Goal: Information Seeking & Learning: Learn about a topic

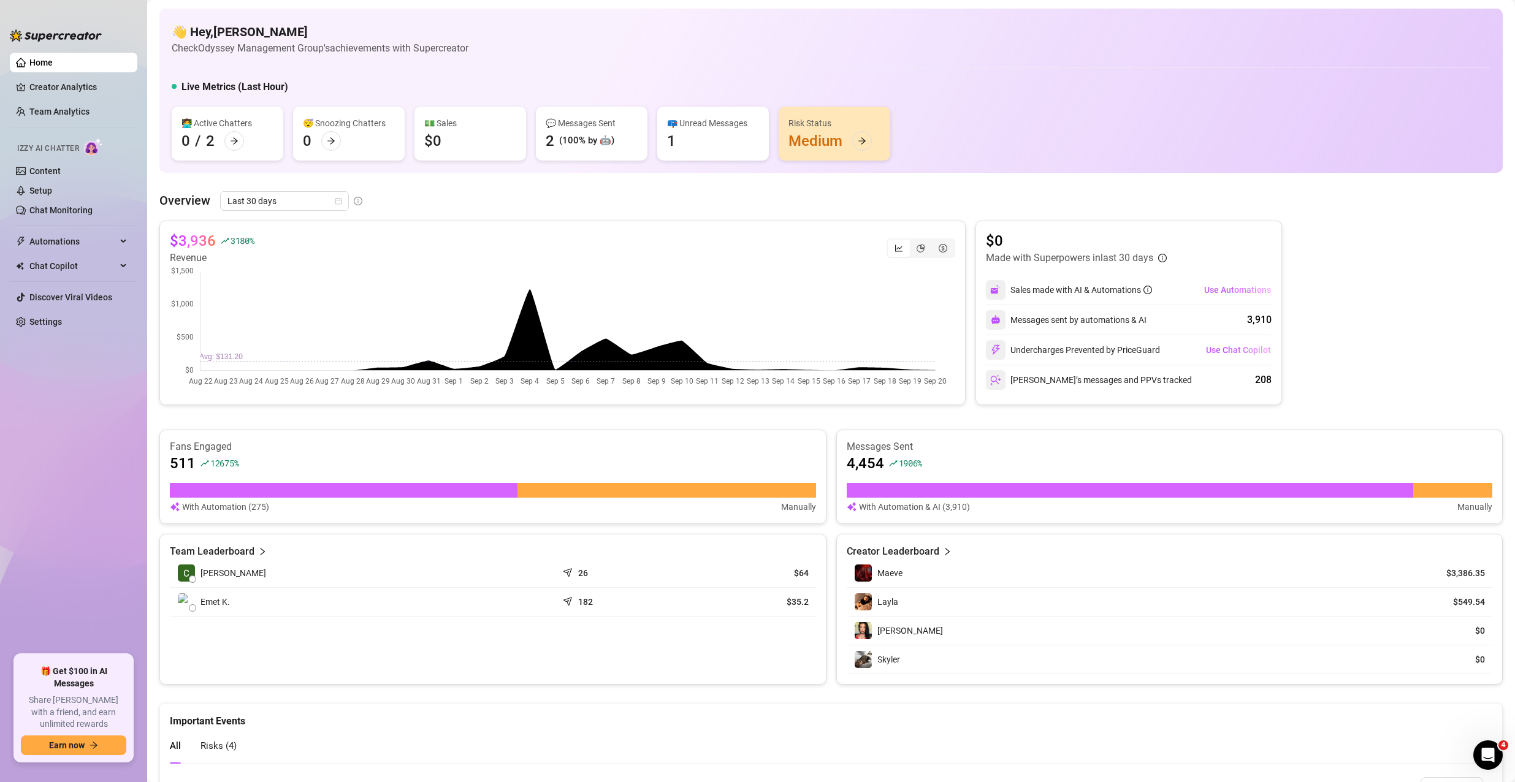
click at [188, 242] on article "$3,936" at bounding box center [193, 241] width 46 height 20
click at [78, 108] on link "Team Analytics" at bounding box center [59, 112] width 60 height 10
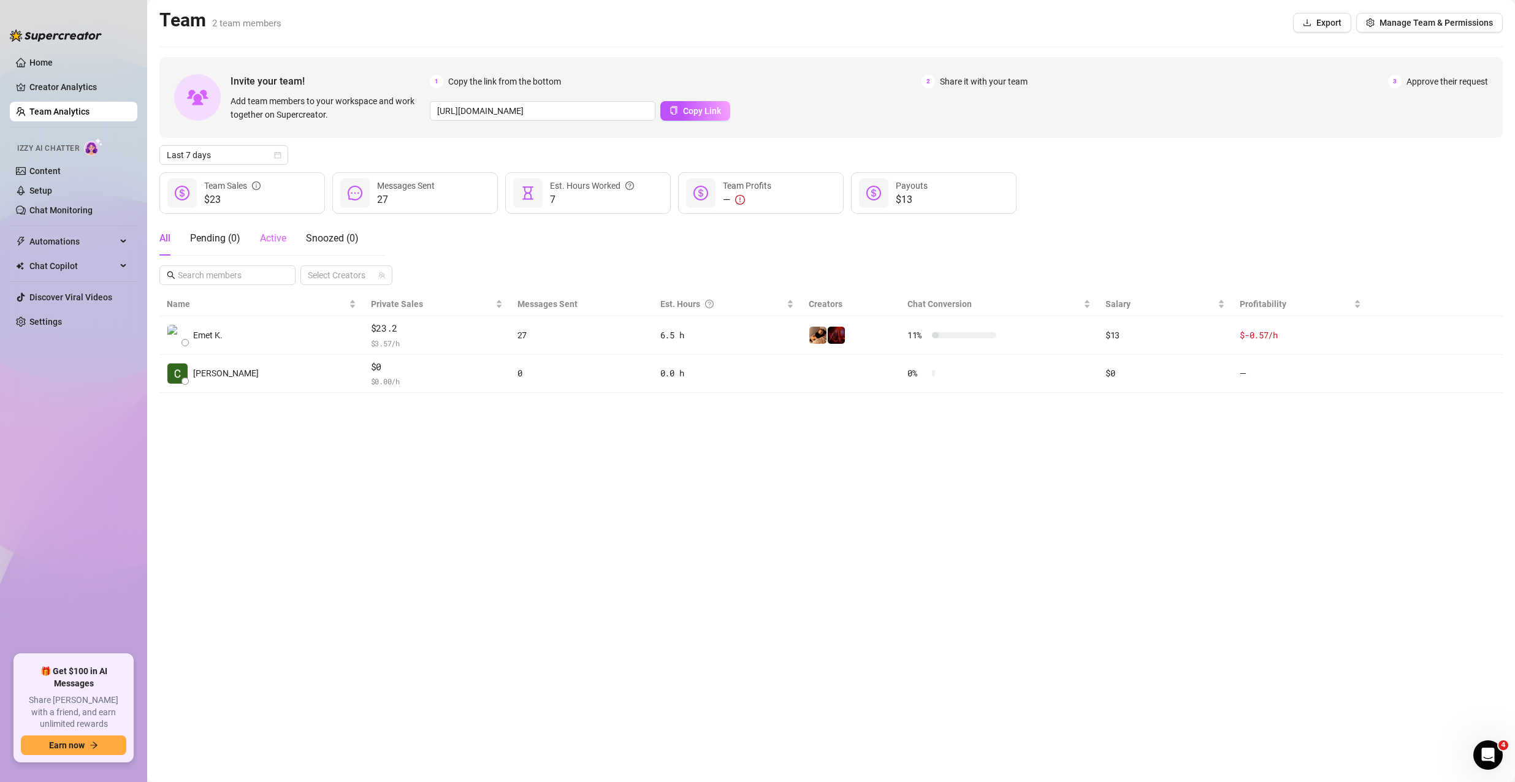
click at [267, 246] on div "Active" at bounding box center [273, 238] width 26 height 34
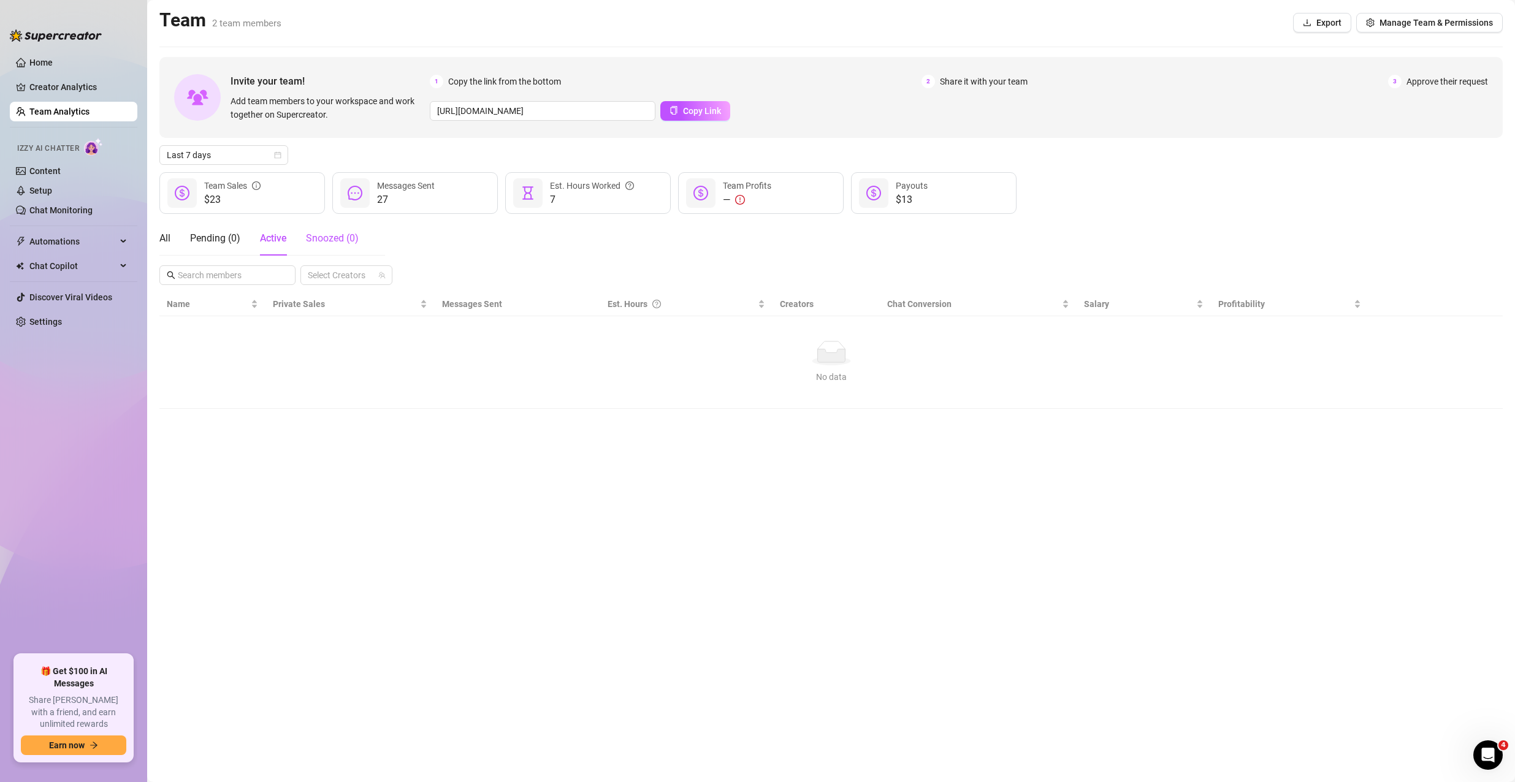
click at [344, 244] on div "Snoozed ( 0 )" at bounding box center [332, 238] width 53 height 15
click at [226, 242] on div "Pending ( 0 )" at bounding box center [215, 238] width 50 height 15
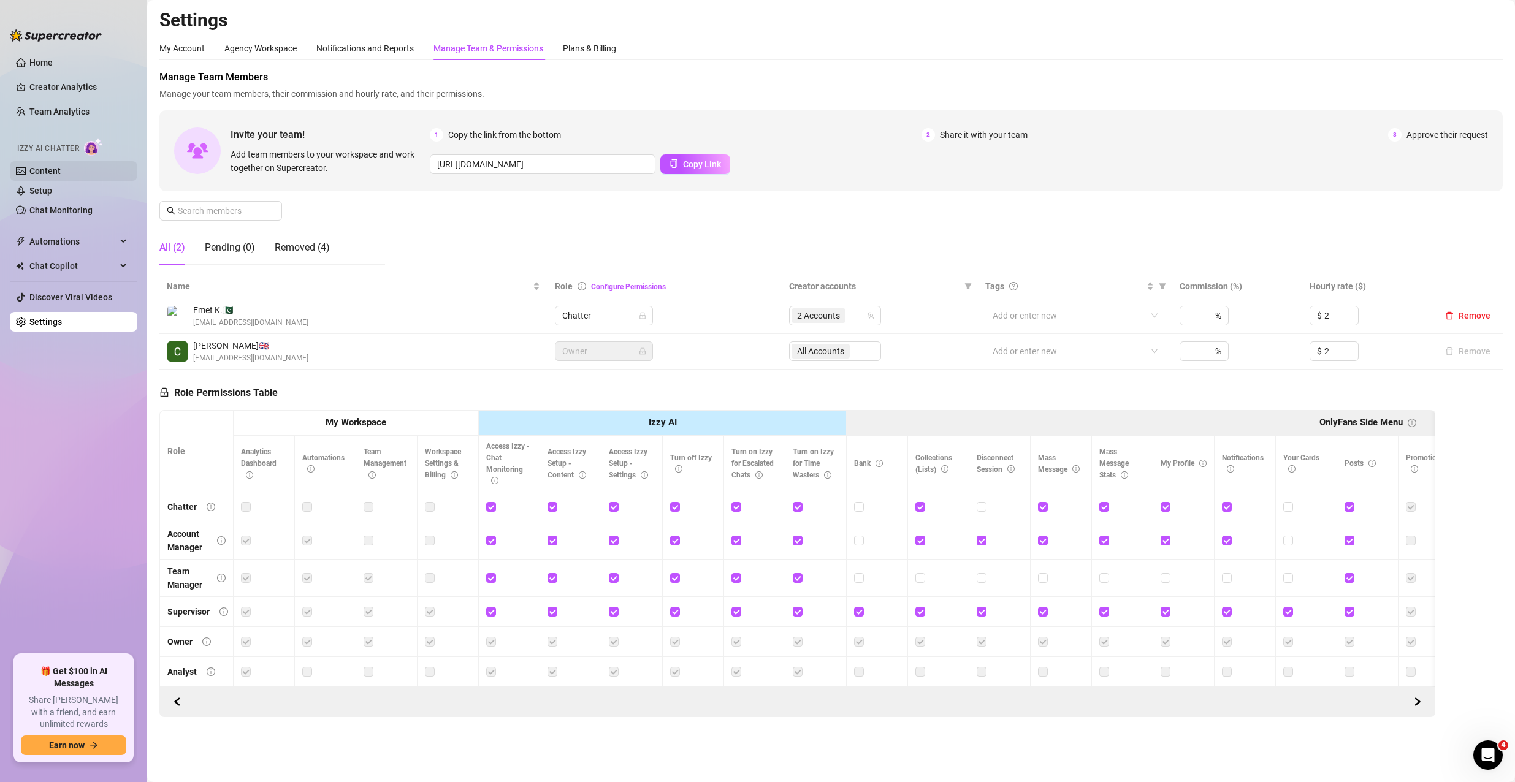
click at [33, 166] on link "Content" at bounding box center [44, 171] width 31 height 10
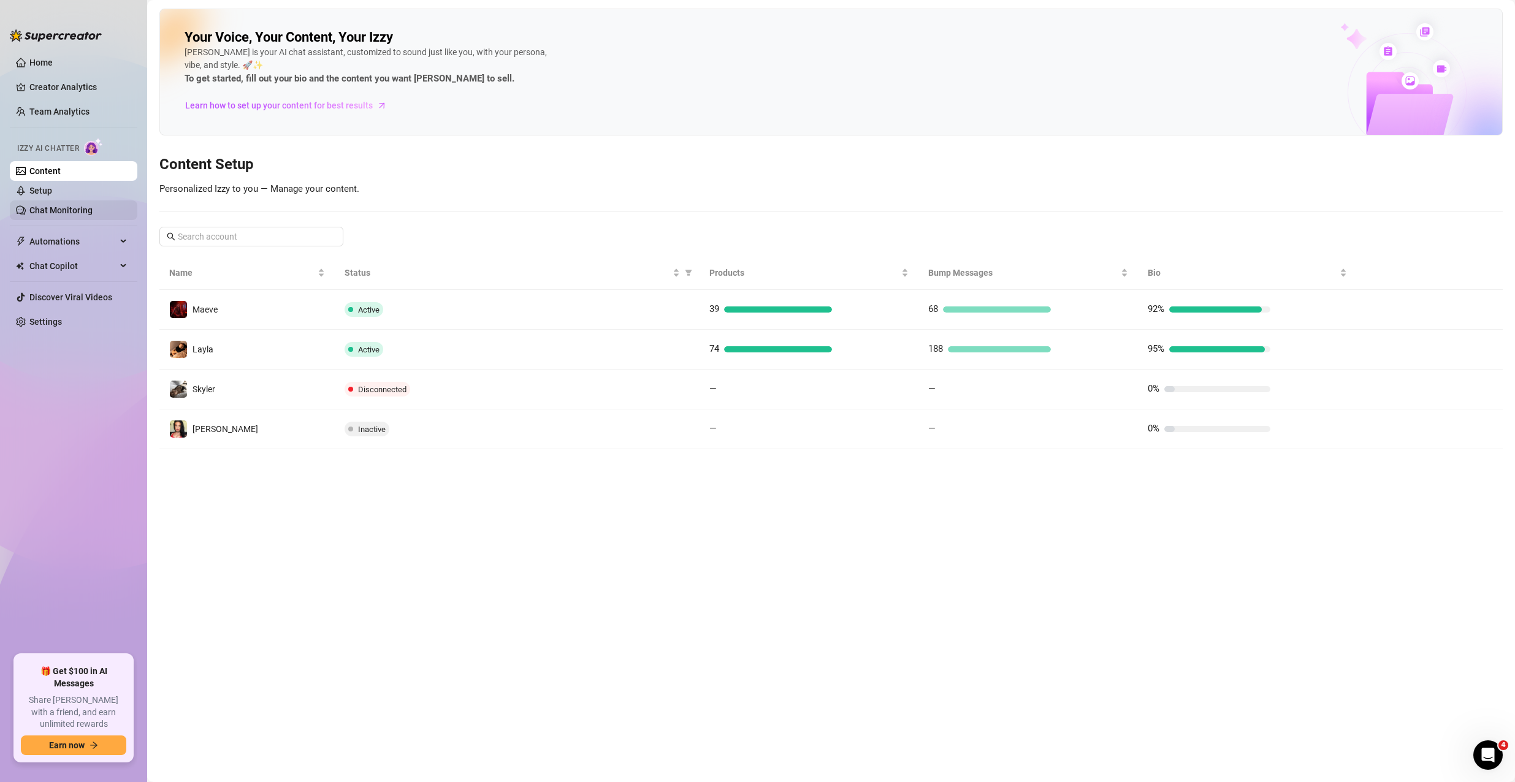
click at [55, 207] on link "Chat Monitoring" at bounding box center [60, 210] width 63 height 10
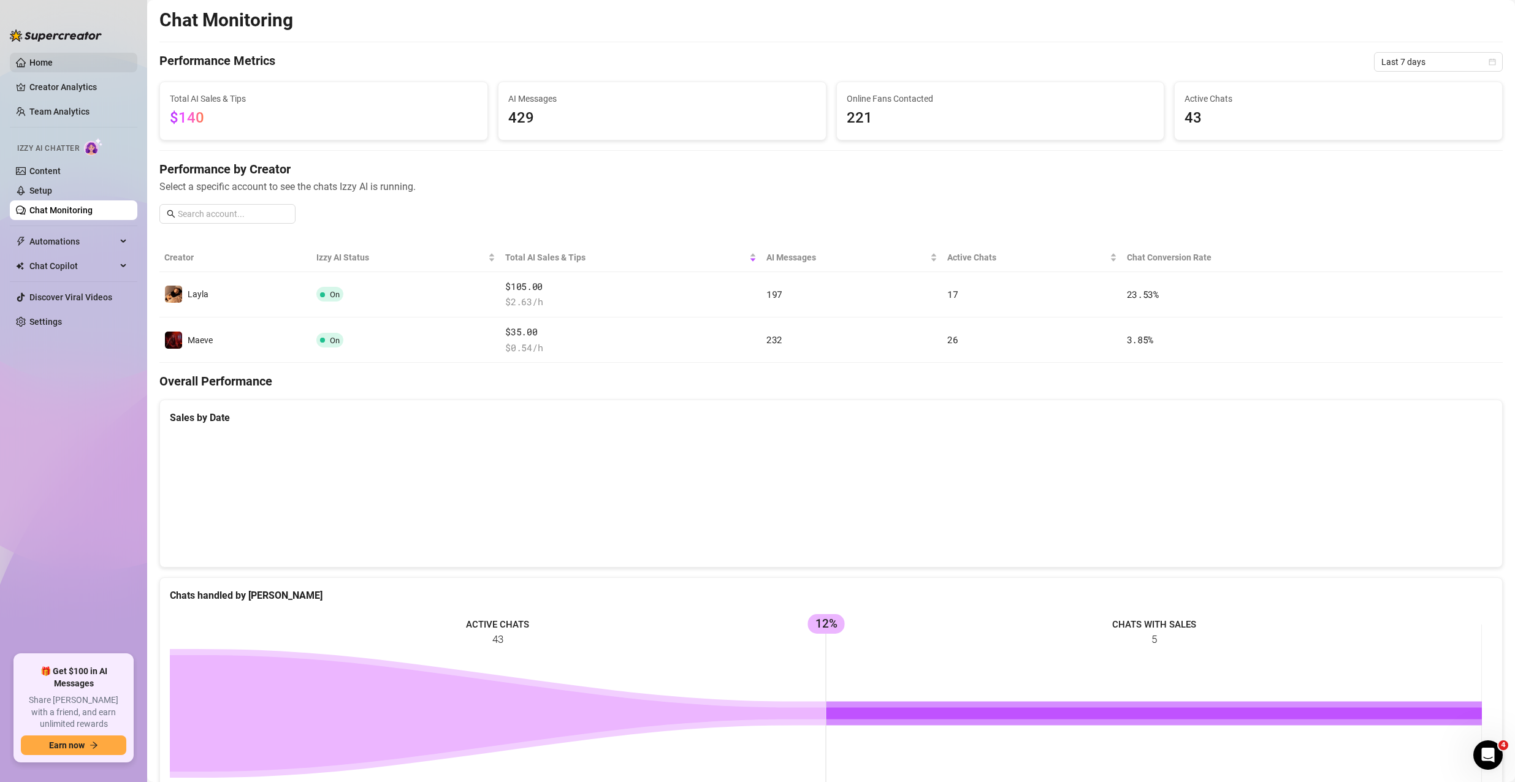
click at [53, 59] on link "Home" at bounding box center [40, 63] width 23 height 10
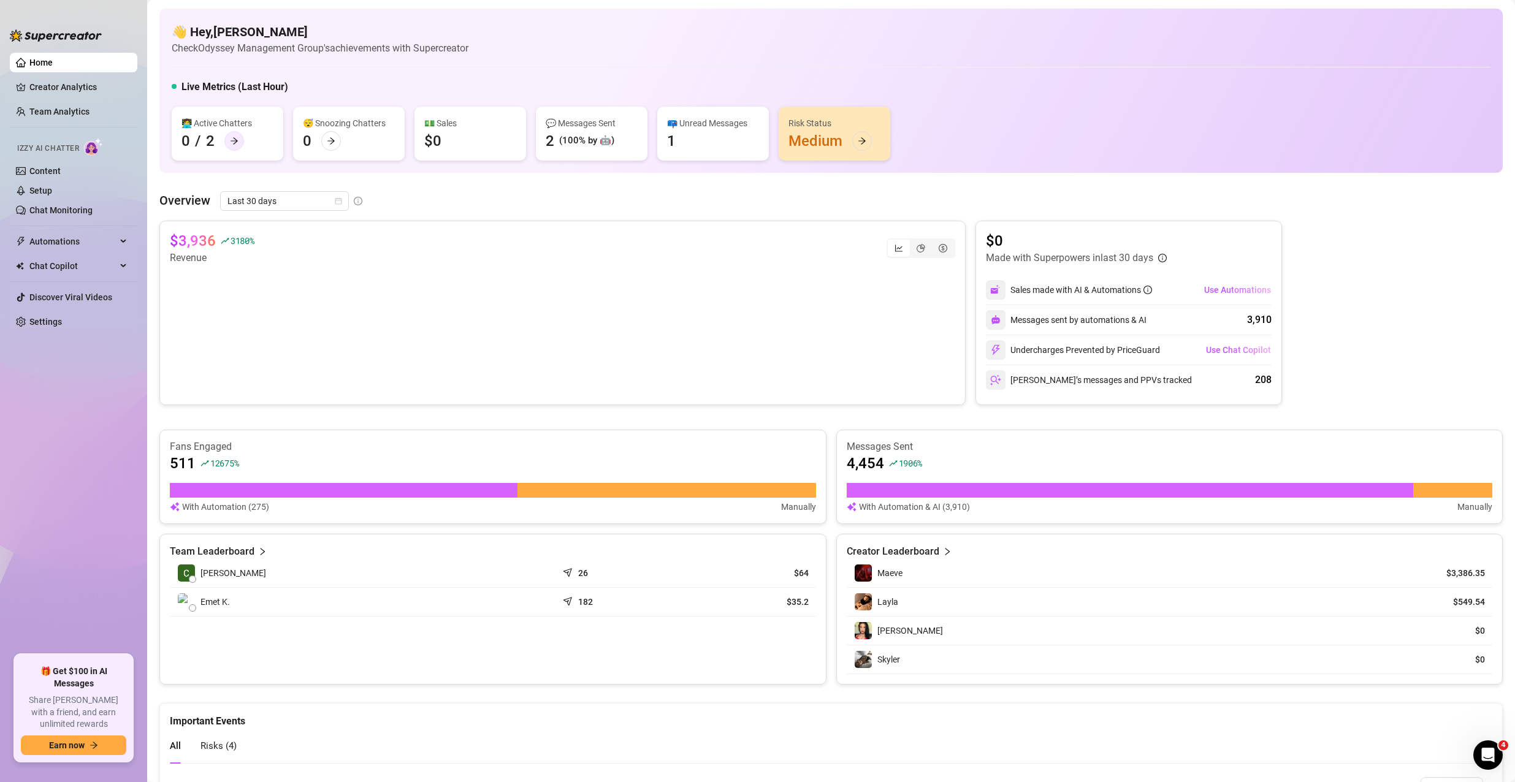
click at [230, 137] on icon "arrow-right" at bounding box center [234, 141] width 9 height 9
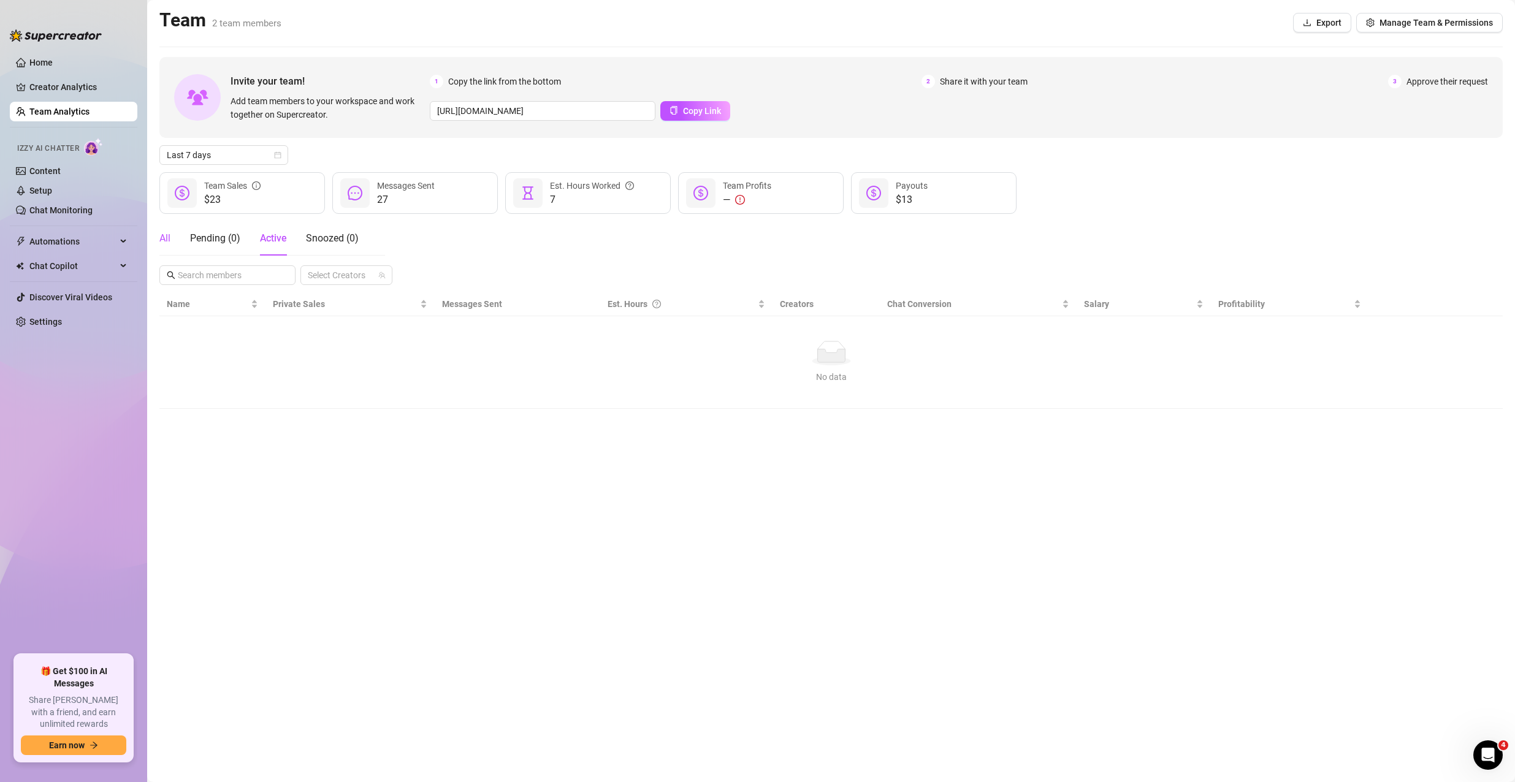
click at [165, 236] on div "All" at bounding box center [164, 238] width 11 height 15
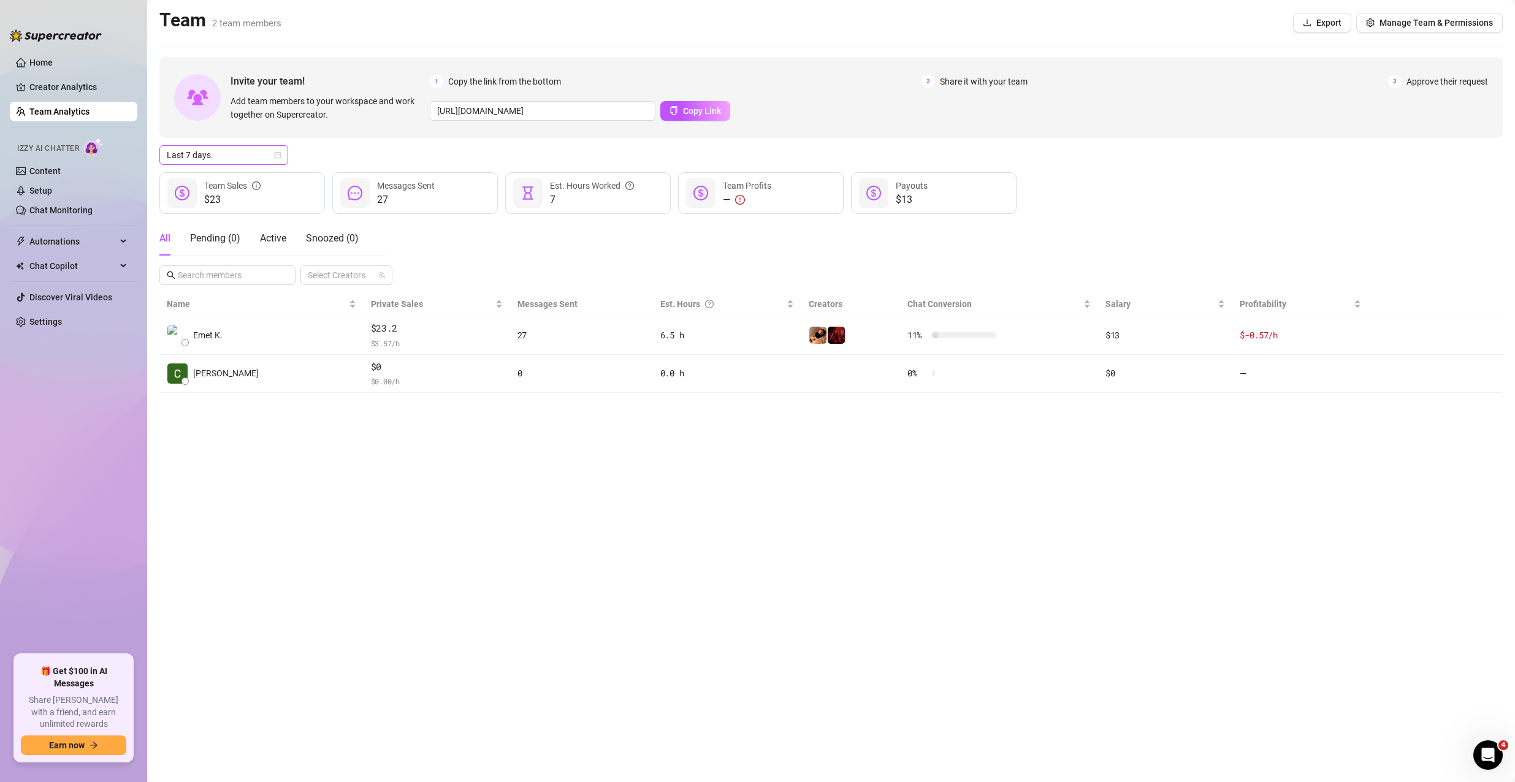
click at [263, 154] on span "Last 7 days" at bounding box center [224, 155] width 114 height 18
click at [378, 164] on div "Last 7 days Last 7 days" at bounding box center [830, 155] width 1343 height 20
click at [53, 67] on link "Home" at bounding box center [40, 63] width 23 height 10
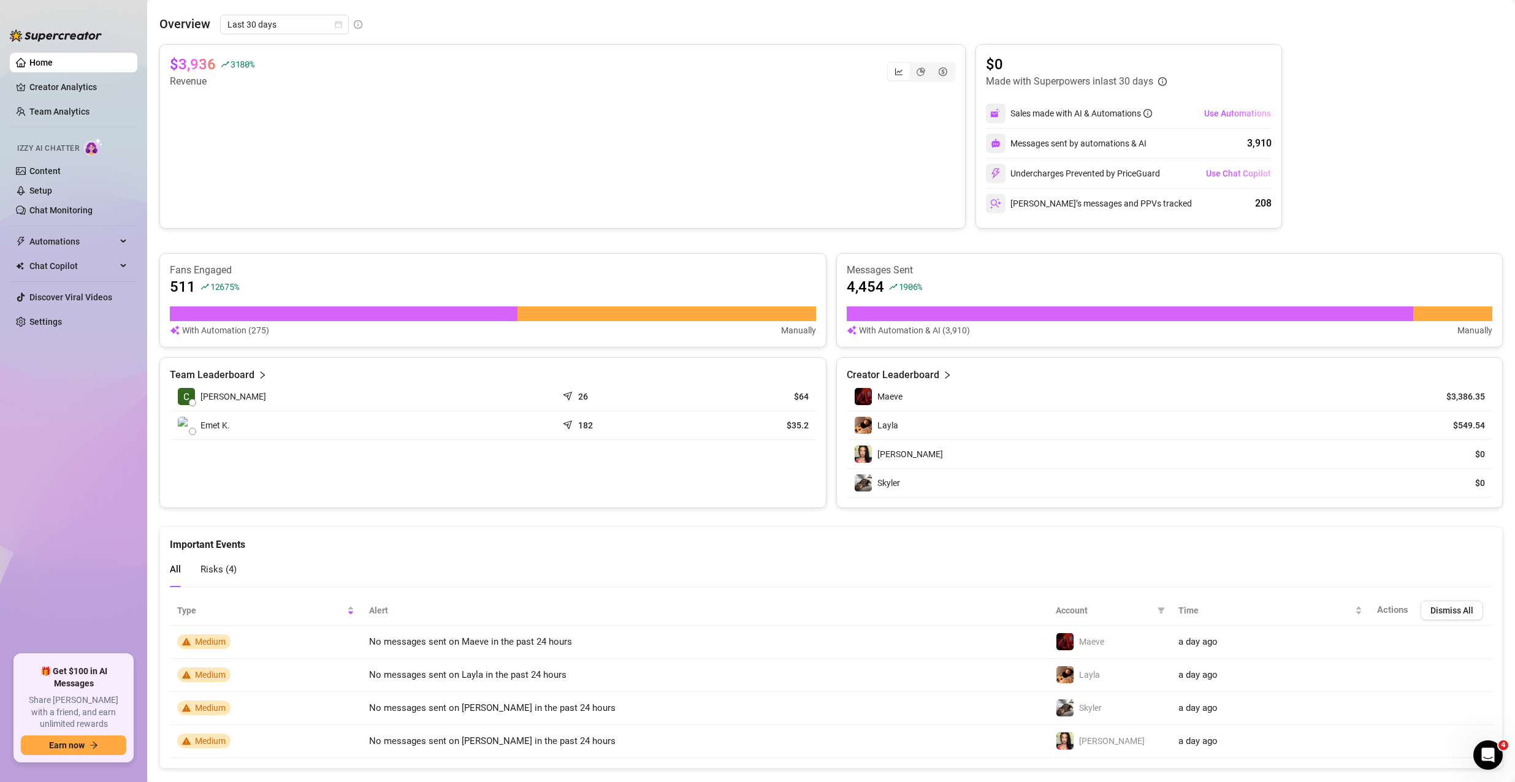
scroll to position [200, 0]
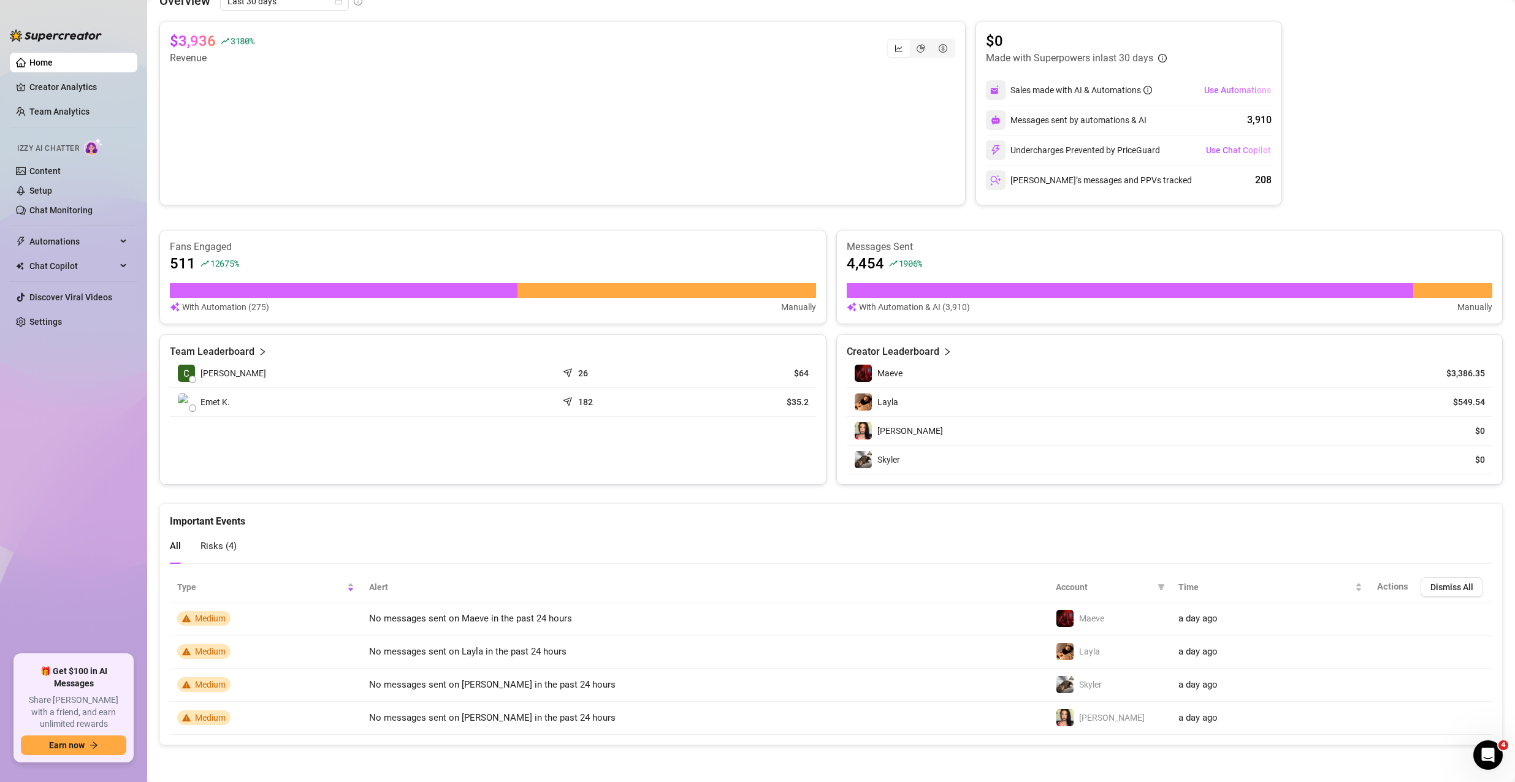
click at [251, 349] on article "Team Leaderboard" at bounding box center [212, 351] width 85 height 15
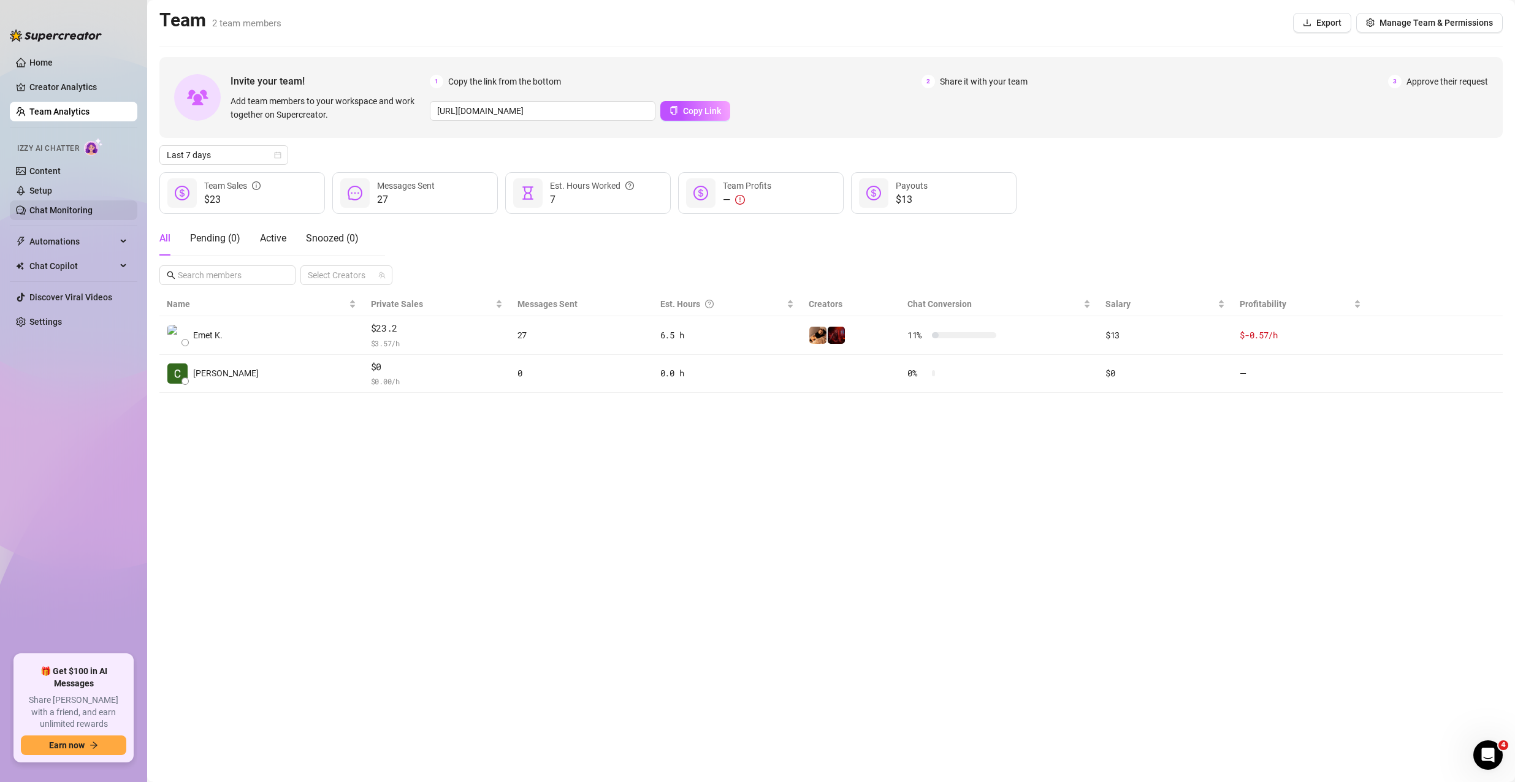
click at [55, 205] on link "Chat Monitoring" at bounding box center [60, 210] width 63 height 10
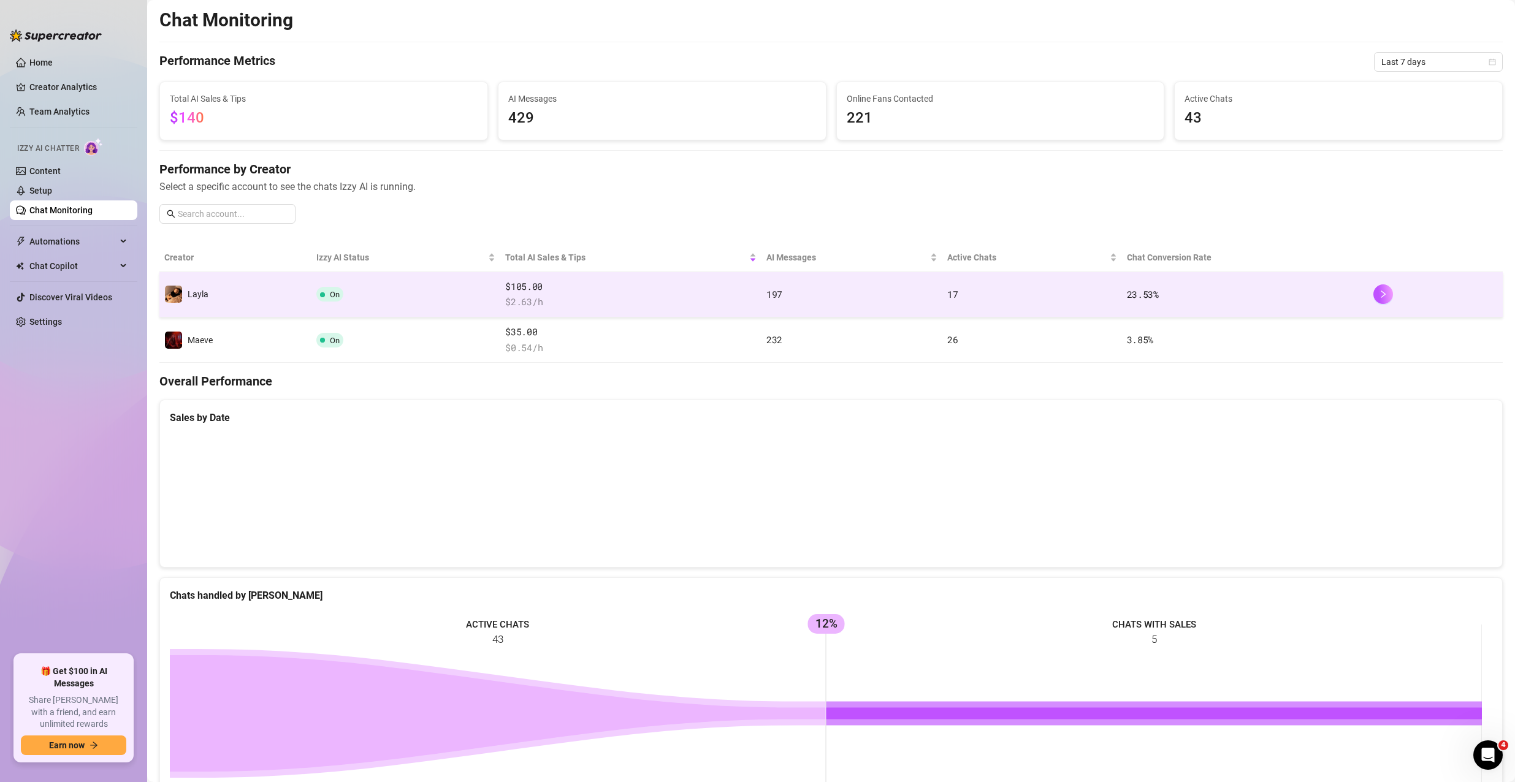
click at [462, 302] on td "On" at bounding box center [405, 294] width 189 height 45
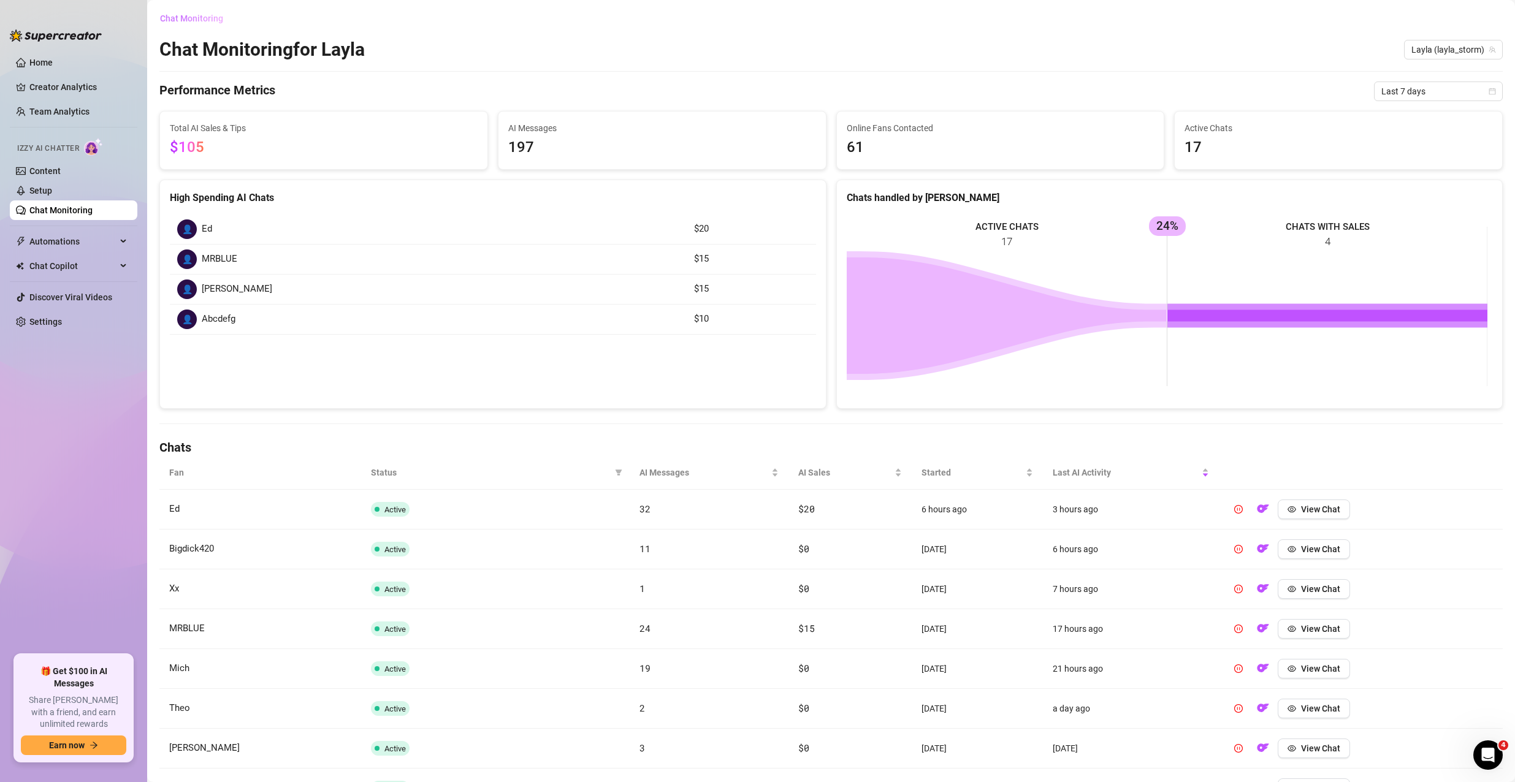
click at [196, 13] on span "Chat Monitoring" at bounding box center [191, 18] width 63 height 10
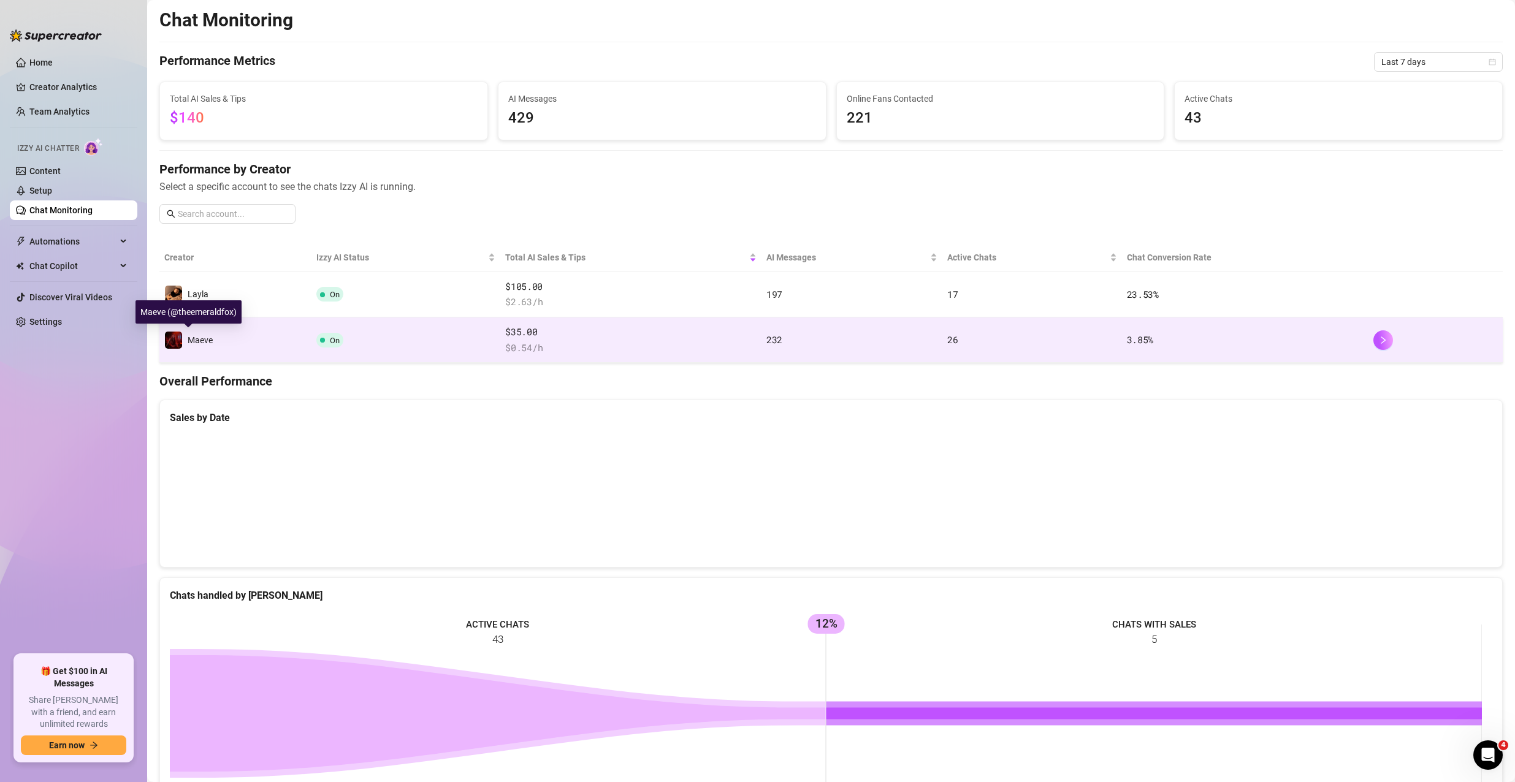
click at [203, 335] on span "Maeve" at bounding box center [200, 340] width 25 height 10
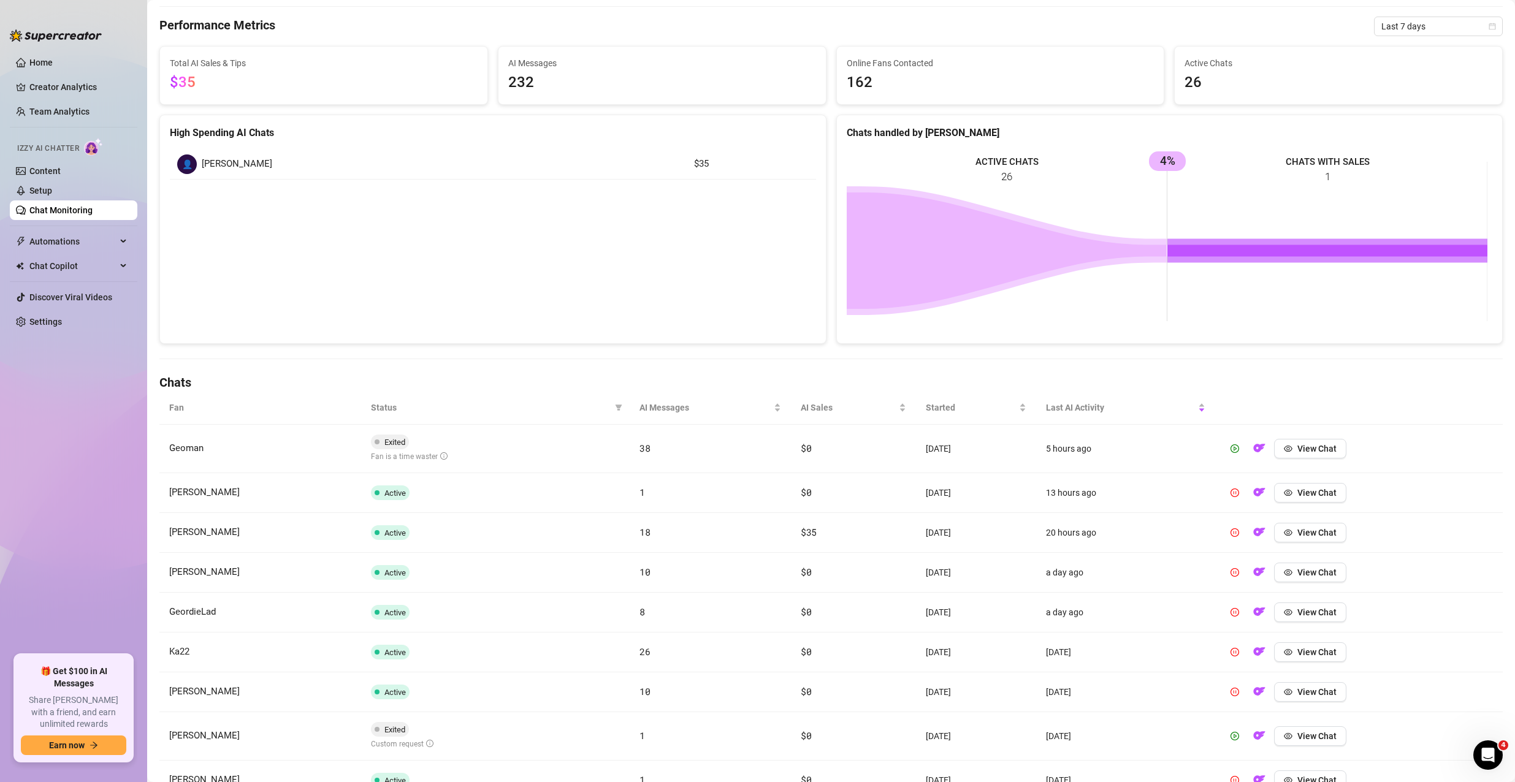
scroll to position [199, 0]
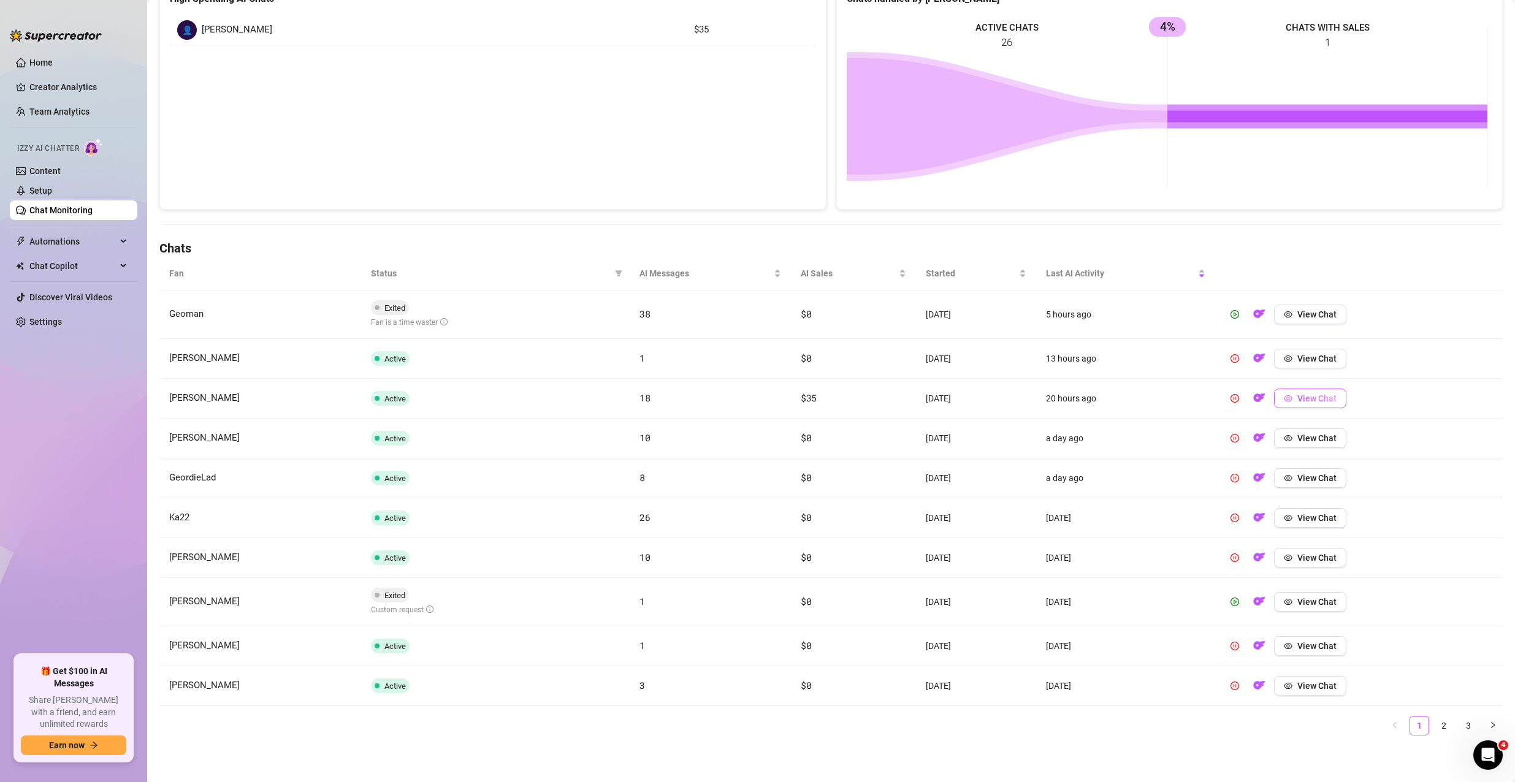
click at [1309, 401] on span "View Chat" at bounding box center [1316, 399] width 39 height 10
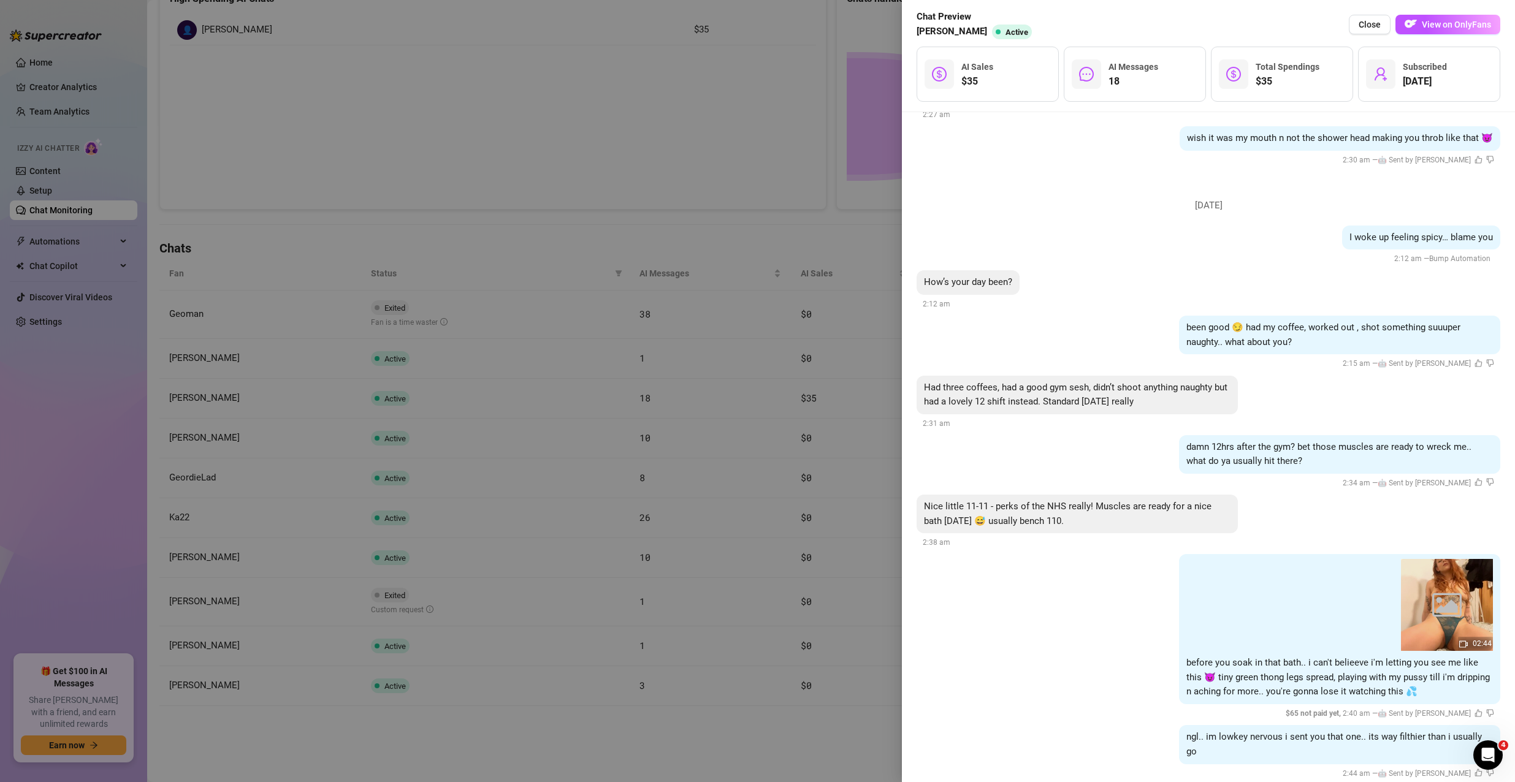
scroll to position [1811, 0]
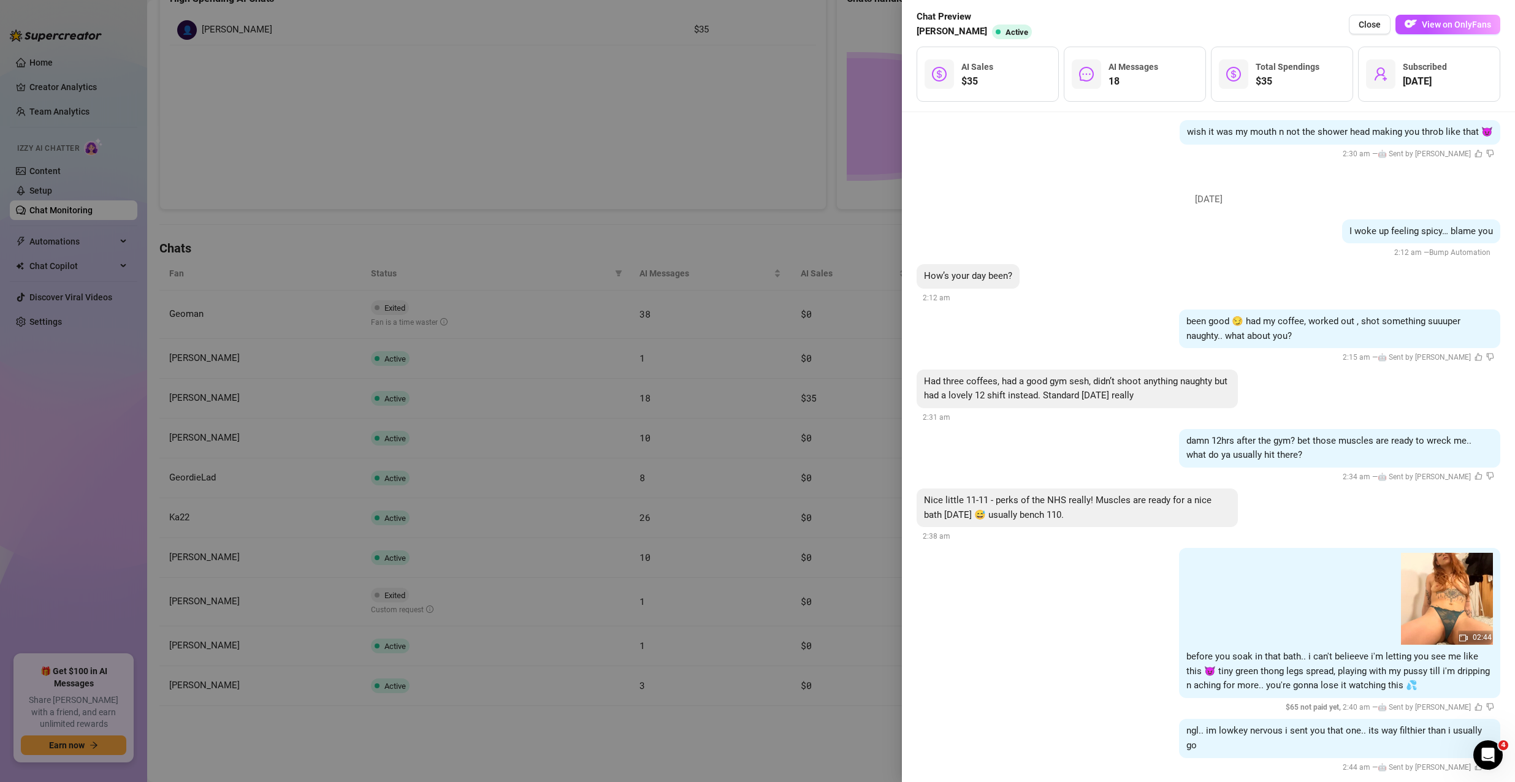
click at [675, 93] on div at bounding box center [757, 391] width 1515 height 782
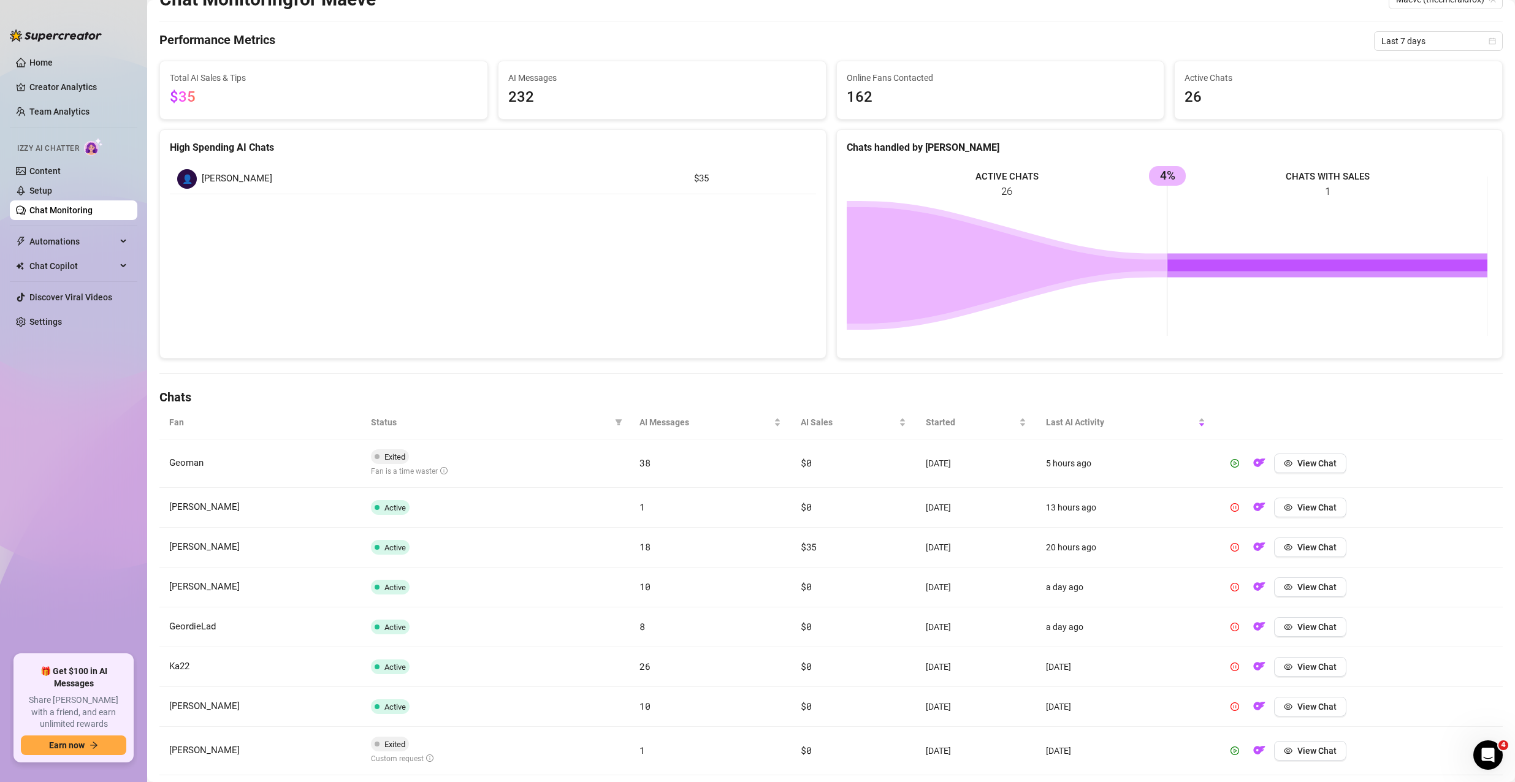
scroll to position [0, 0]
